Goal: Information Seeking & Learning: Learn about a topic

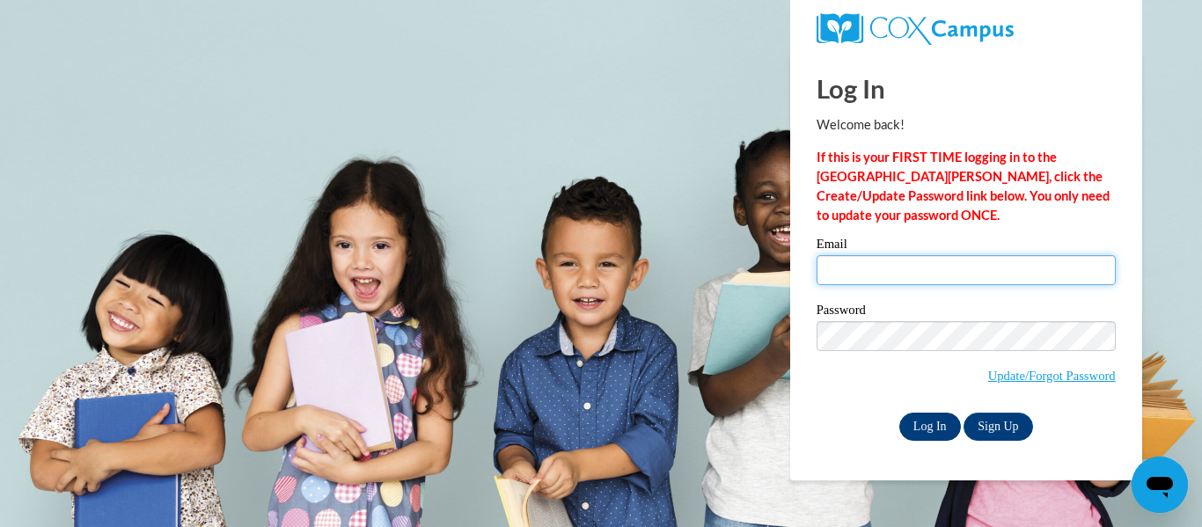
type input "[EMAIL_ADDRESS][DOMAIN_NAME]"
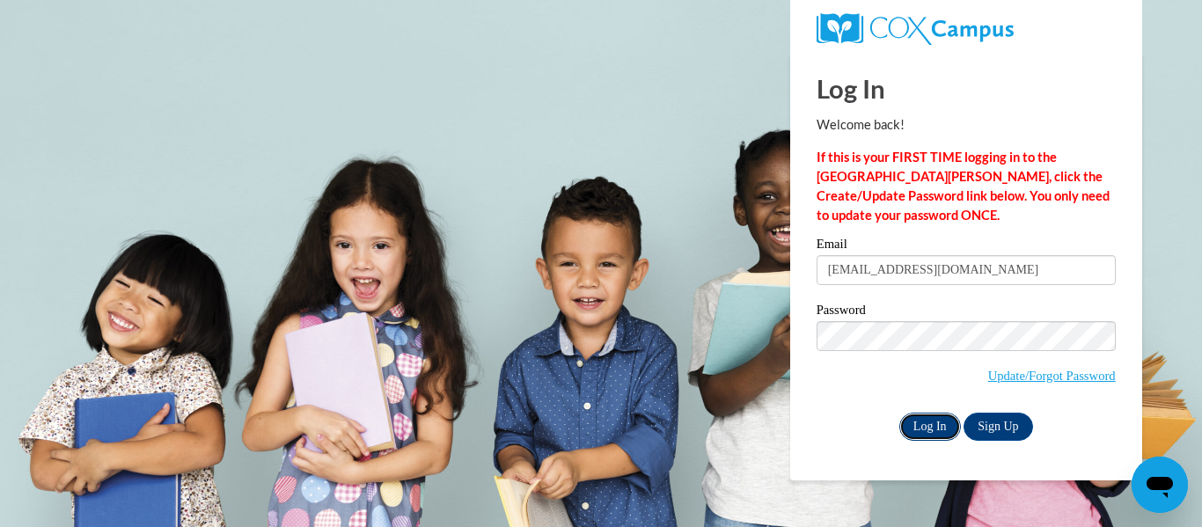
click at [927, 432] on input "Log In" at bounding box center [930, 427] width 62 height 28
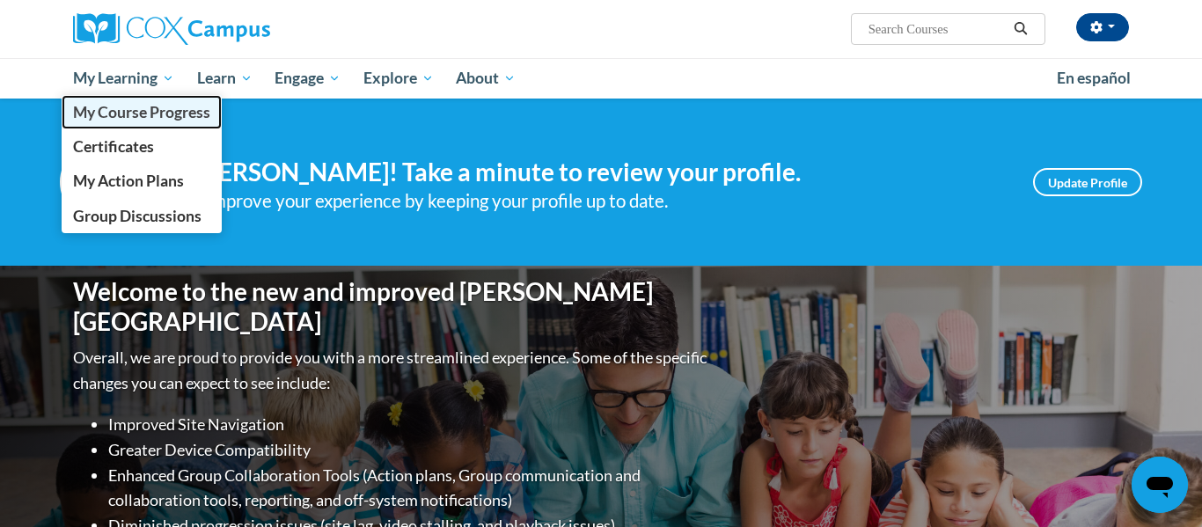
click at [131, 106] on span "My Course Progress" at bounding box center [141, 112] width 137 height 18
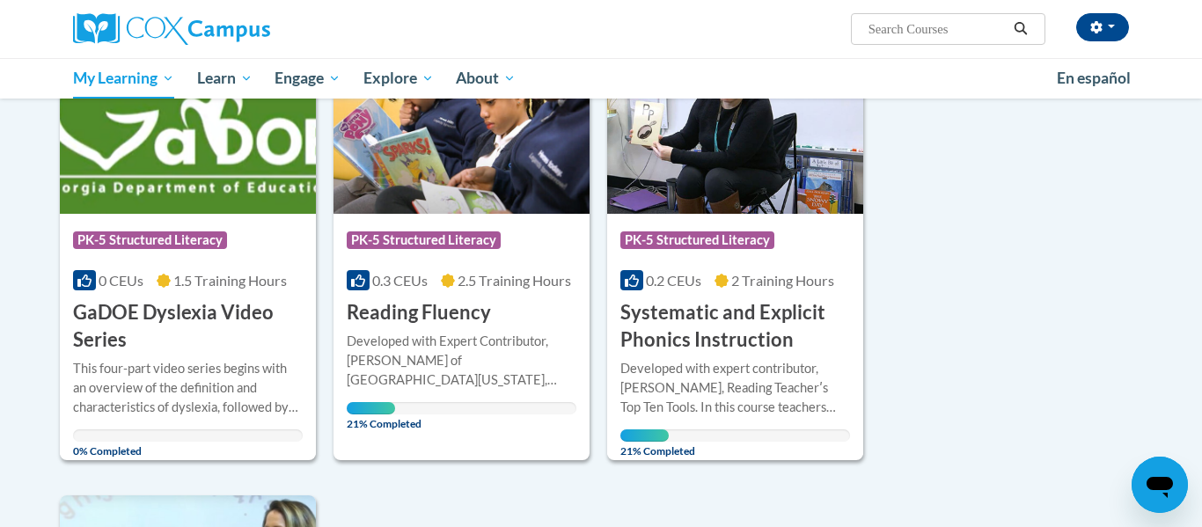
scroll to position [317, 0]
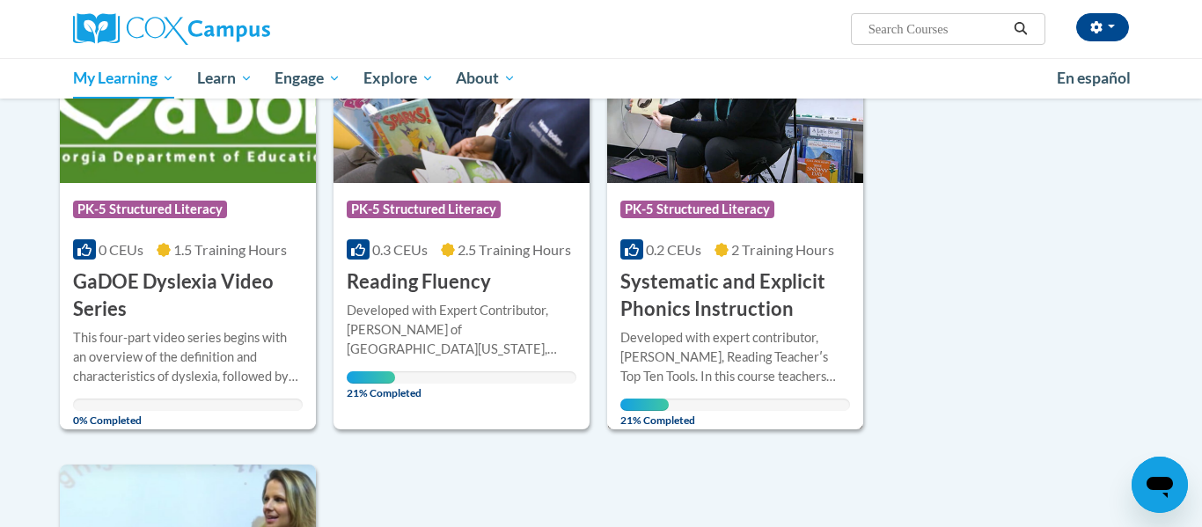
click at [692, 297] on h3 "Systematic and Explicit Phonics Instruction" at bounding box center [735, 295] width 230 height 55
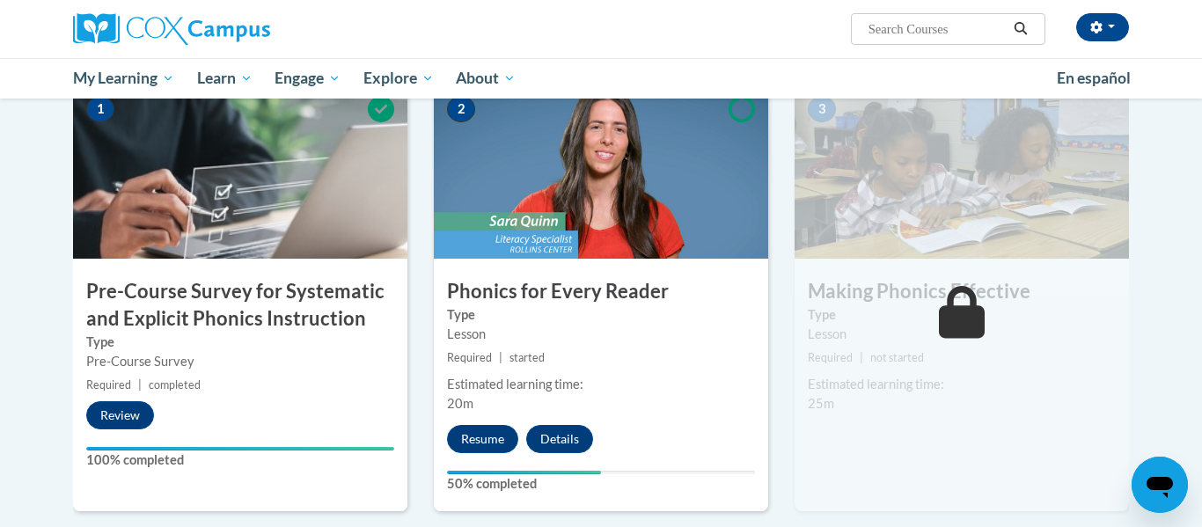
scroll to position [422, 0]
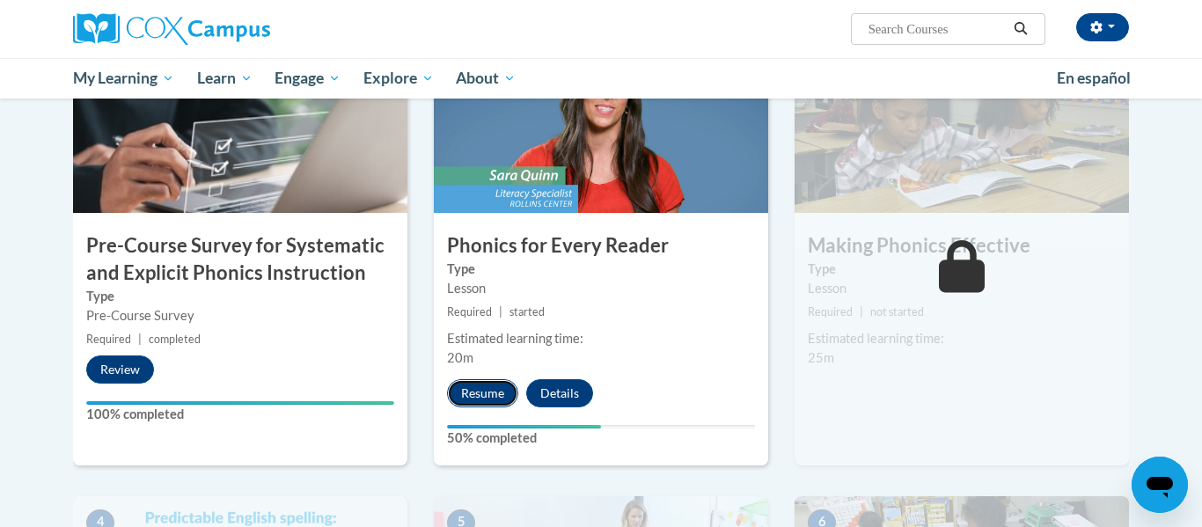
click at [476, 387] on button "Resume" at bounding box center [482, 393] width 71 height 28
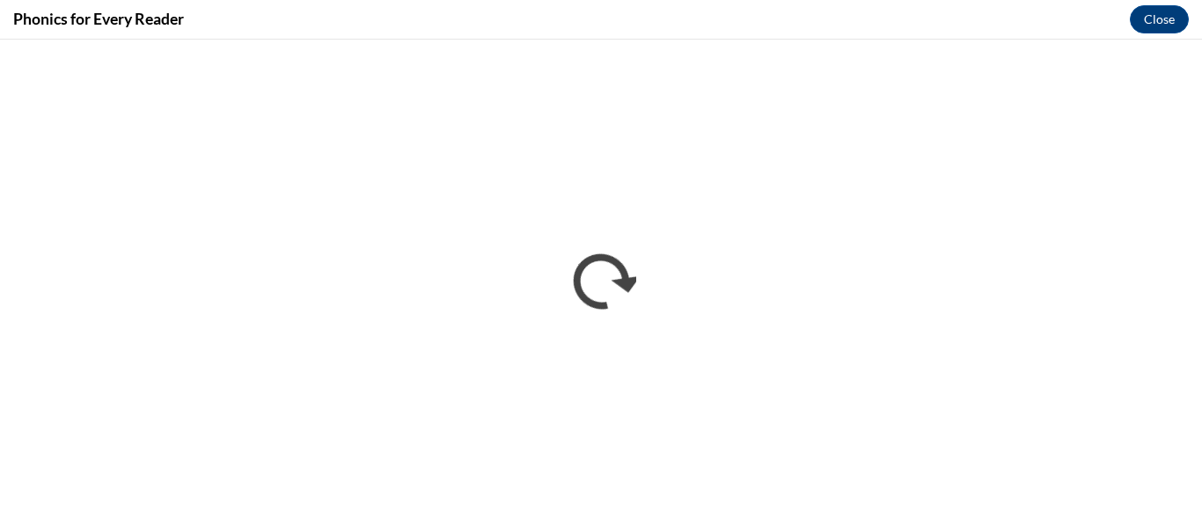
scroll to position [0, 0]
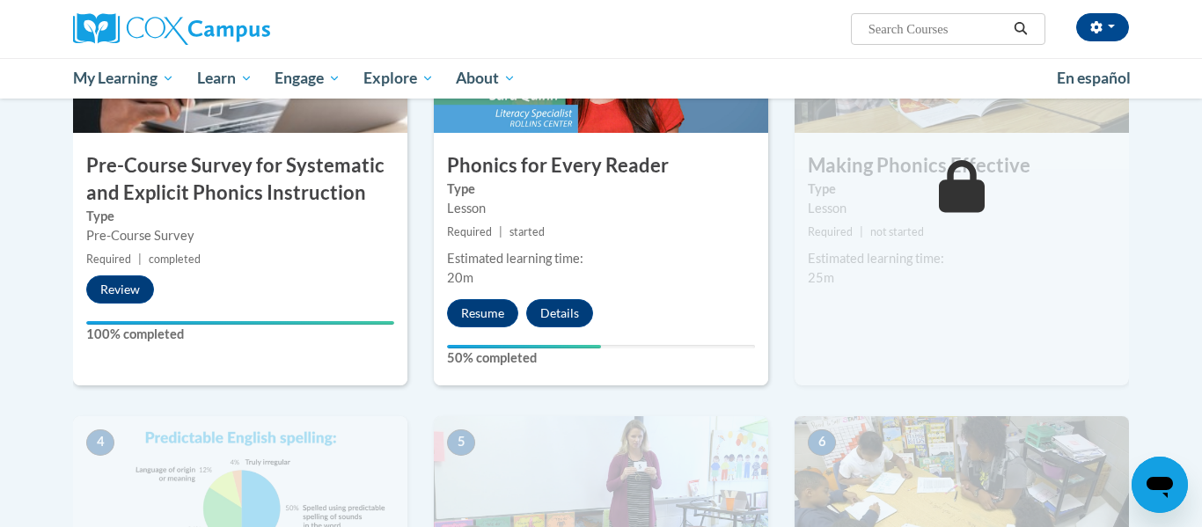
scroll to position [528, 0]
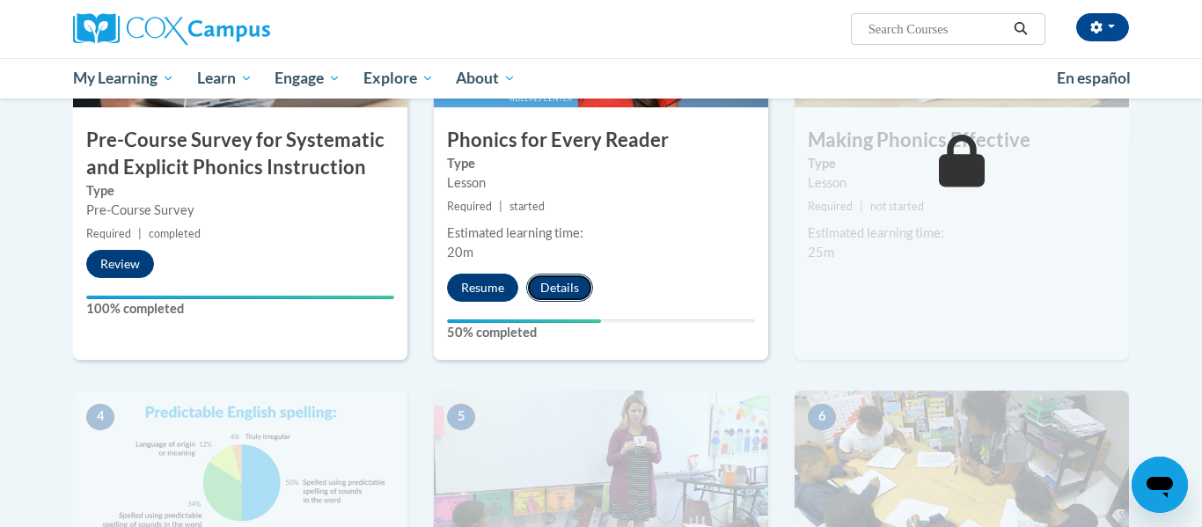
click at [578, 281] on button "Details" at bounding box center [559, 288] width 67 height 28
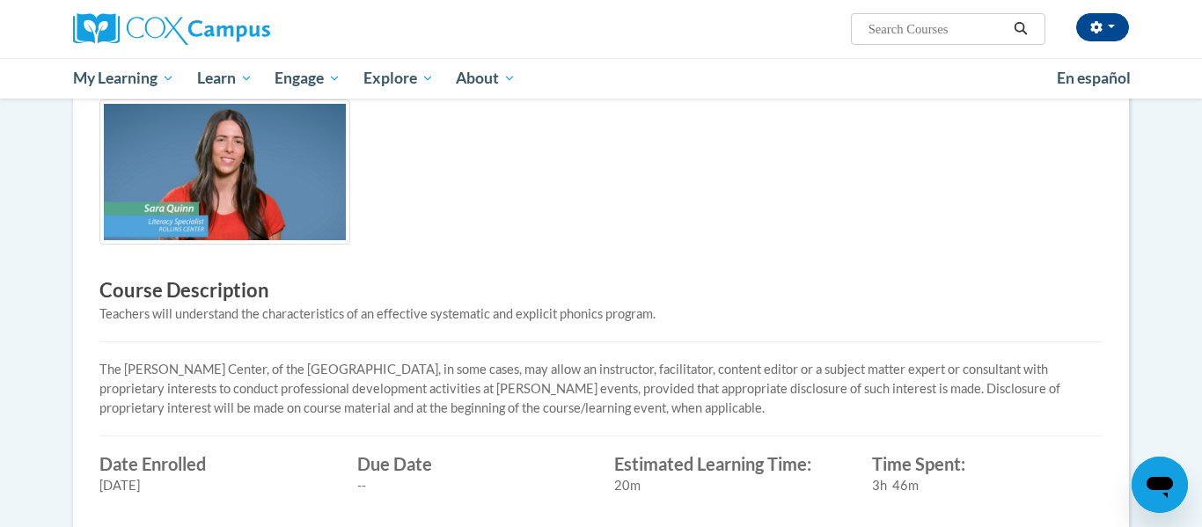
scroll to position [349, 0]
